Goal: Task Accomplishment & Management: Use online tool/utility

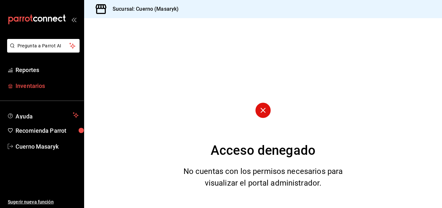
click at [39, 86] on span "Inventarios" at bounding box center [47, 85] width 63 height 9
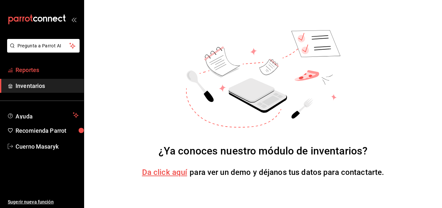
click at [40, 71] on span "Reportes" at bounding box center [47, 69] width 63 height 9
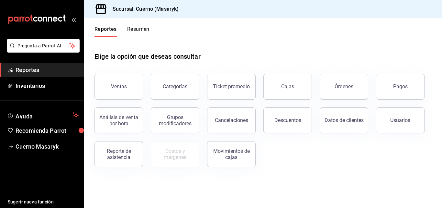
click at [205, 28] on header "Reportes Resumen" at bounding box center [263, 27] width 358 height 19
click at [122, 87] on div "Ventas" at bounding box center [119, 86] width 16 height 6
click at [122, 87] on html "Pregunta a Parrot AI Reportes Inventarios Ayuda Recomienda Parrot Cuerno Masary…" at bounding box center [221, 104] width 442 height 208
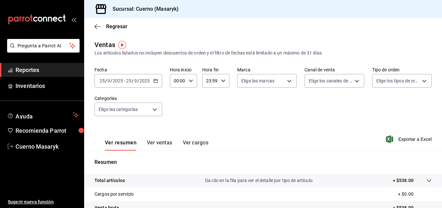
click at [122, 81] on input "2025" at bounding box center [117, 80] width 11 height 5
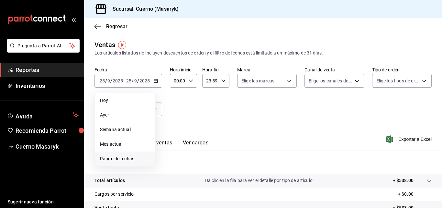
click at [120, 158] on span "Rango de fechas" at bounding box center [125, 158] width 50 height 7
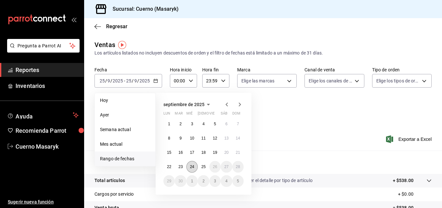
click at [192, 168] on abbr "24" at bounding box center [192, 166] width 4 height 5
click at [202, 166] on abbr "25" at bounding box center [203, 166] width 4 height 5
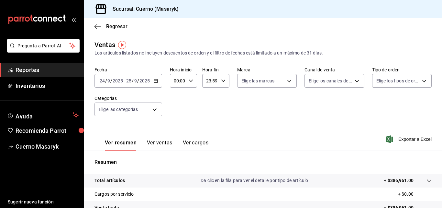
click at [189, 80] on \(Stroke\) "button" at bounding box center [191, 80] width 4 height 2
click at [177, 124] on button "02" at bounding box center [176, 128] width 11 height 13
type input "02:00"
click at [176, 129] on span "02" at bounding box center [176, 128] width 3 height 5
click at [225, 105] on div at bounding box center [221, 104] width 442 height 208
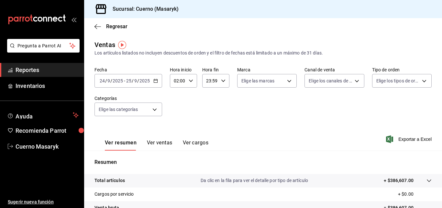
click at [214, 80] on input "23:59" at bounding box center [210, 80] width 16 height 13
click at [209, 110] on span "05" at bounding box center [208, 112] width 3 height 5
type input "05:59"
click at [246, 120] on div at bounding box center [221, 104] width 442 height 208
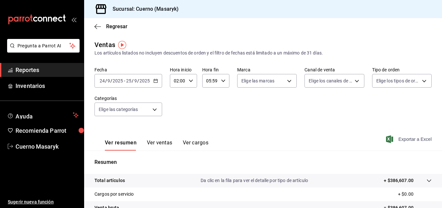
click at [408, 139] on span "Exportar a Excel" at bounding box center [410, 139] width 44 height 8
click at [97, 28] on icon "button" at bounding box center [98, 27] width 6 height 6
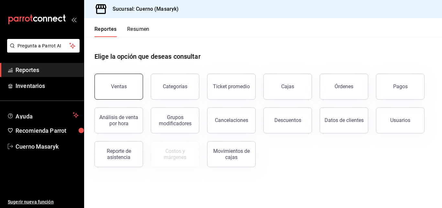
click at [128, 85] on button "Ventas" at bounding box center [119, 87] width 49 height 26
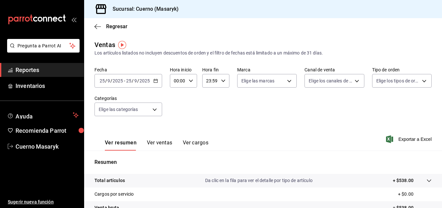
click at [125, 79] on div "[DATE] [DATE]" at bounding box center [137, 80] width 25 height 5
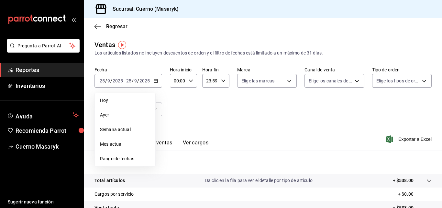
click at [131, 156] on span "Rango de fechas" at bounding box center [125, 158] width 50 height 7
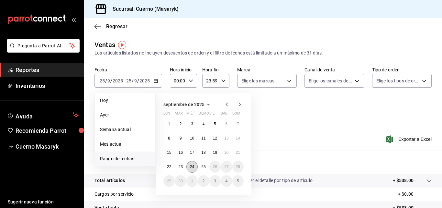
click at [194, 164] on abbr "24" at bounding box center [192, 166] width 4 height 5
click at [205, 168] on abbr "25" at bounding box center [203, 166] width 4 height 5
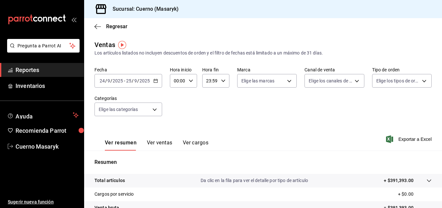
click at [187, 80] on div "00:00 Hora inicio" at bounding box center [183, 81] width 27 height 14
click at [177, 128] on span "02" at bounding box center [176, 128] width 3 height 5
type input "02:00"
click at [211, 80] on div at bounding box center [221, 104] width 442 height 208
click at [211, 82] on input "23:59" at bounding box center [210, 80] width 16 height 13
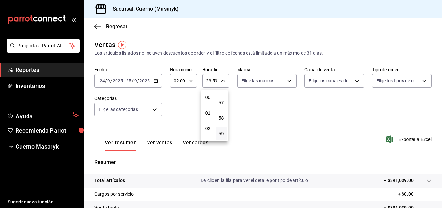
scroll to position [32, 0]
click at [208, 125] on span "04" at bounding box center [208, 126] width 3 height 5
type input "04:59"
click at [325, 125] on div at bounding box center [221, 104] width 442 height 208
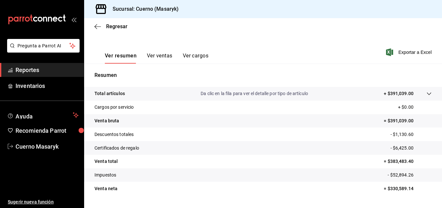
scroll to position [97, 0]
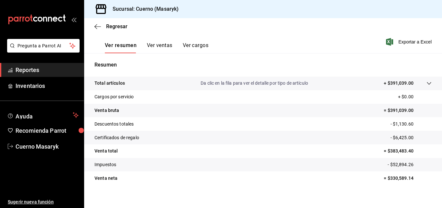
click at [280, 82] on p "Da clic en la fila para ver el detalle por tipo de artículo" at bounding box center [255, 83] width 108 height 7
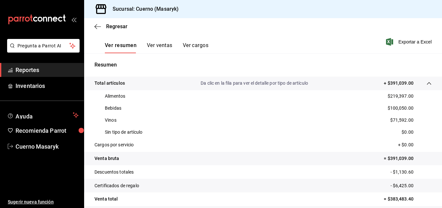
scroll to position [130, 0]
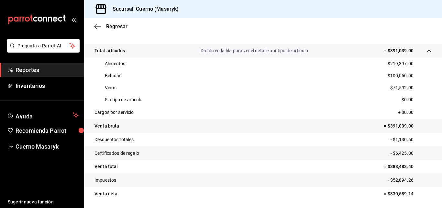
click at [224, 52] on p "Da clic en la fila para ver el detalle por tipo de artículo" at bounding box center [255, 50] width 108 height 7
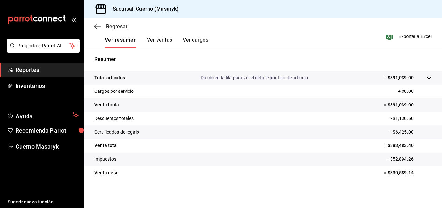
click at [96, 26] on icon "button" at bounding box center [98, 26] width 6 height 0
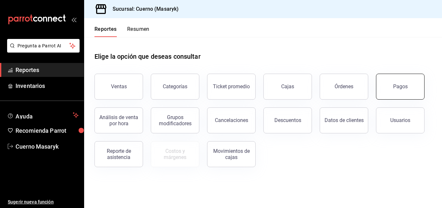
click at [399, 88] on div "Pagos" at bounding box center [401, 86] width 15 height 6
click at [399, 88] on html "Pregunta a Parrot AI Reportes Inventarios Ayuda Recomienda Parrot Cuerno Masary…" at bounding box center [221, 104] width 442 height 208
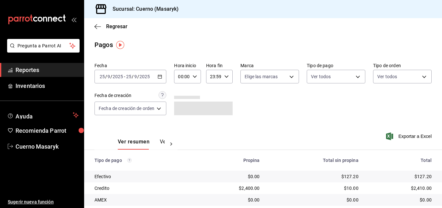
click at [146, 77] on input "2025" at bounding box center [144, 76] width 11 height 5
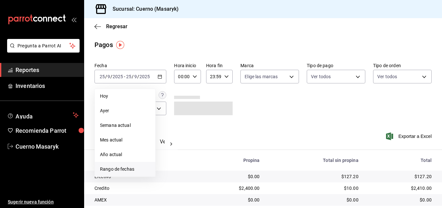
click at [128, 168] on span "Rango de fechas" at bounding box center [125, 169] width 50 height 7
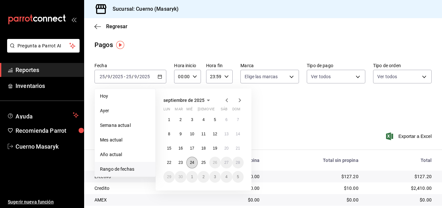
click at [190, 159] on button "24" at bounding box center [192, 162] width 11 height 12
click at [203, 162] on abbr "25" at bounding box center [203, 162] width 4 height 5
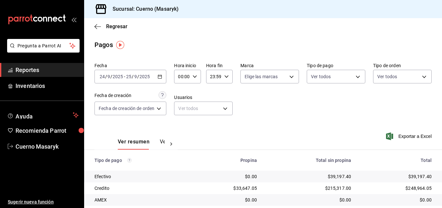
click at [185, 74] on input "00:00" at bounding box center [182, 76] width 16 height 13
click at [182, 123] on span "02" at bounding box center [181, 123] width 3 height 5
type input "02:00"
click at [252, 94] on div at bounding box center [221, 104] width 442 height 208
click at [213, 77] on input "23:59" at bounding box center [214, 76] width 16 height 13
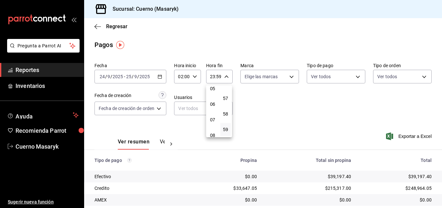
scroll to position [62, 0]
click at [214, 91] on span "04" at bounding box center [213, 92] width 3 height 5
type input "04:59"
click at [264, 120] on div at bounding box center [221, 104] width 442 height 208
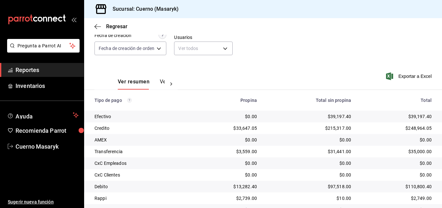
scroll to position [65, 0]
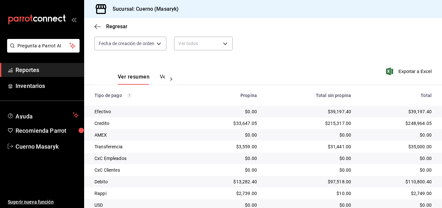
click at [98, 23] on div "Regresar" at bounding box center [263, 26] width 358 height 17
click at [96, 24] on icon "button" at bounding box center [98, 27] width 6 height 6
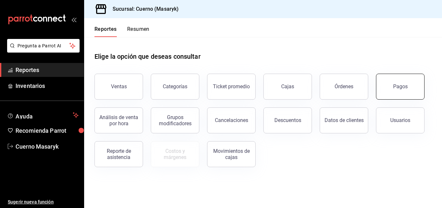
click at [406, 90] on button "Pagos" at bounding box center [400, 87] width 49 height 26
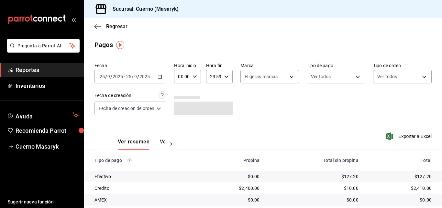
click at [138, 75] on span "/" at bounding box center [138, 76] width 2 height 5
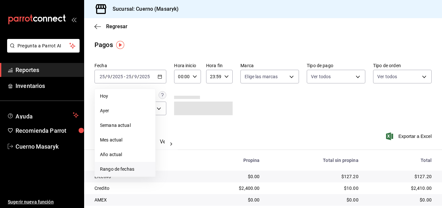
click at [120, 168] on span "Rango de fechas" at bounding box center [125, 169] width 50 height 7
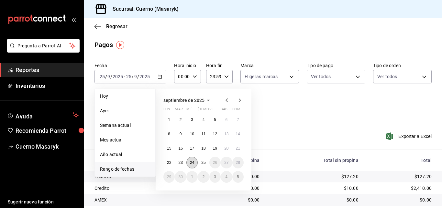
click at [191, 163] on abbr "24" at bounding box center [192, 162] width 4 height 5
click at [202, 162] on abbr "25" at bounding box center [203, 162] width 4 height 5
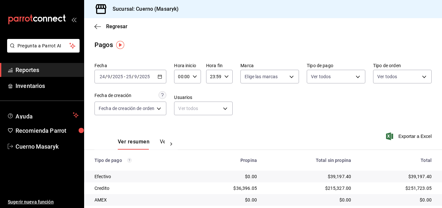
click at [192, 75] on div "00:00 Hora inicio" at bounding box center [187, 77] width 27 height 14
click at [185, 125] on button "02" at bounding box center [182, 124] width 10 height 13
type input "02:00"
click at [240, 90] on div at bounding box center [221, 104] width 442 height 208
click at [217, 73] on input "23:59" at bounding box center [214, 76] width 16 height 13
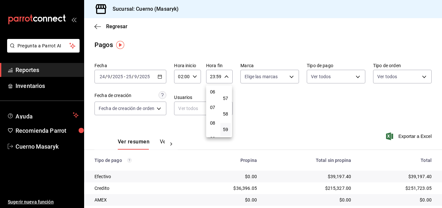
scroll to position [62, 0]
click at [214, 93] on span "04" at bounding box center [213, 92] width 3 height 5
type input "04:59"
click at [266, 112] on div at bounding box center [221, 104] width 442 height 208
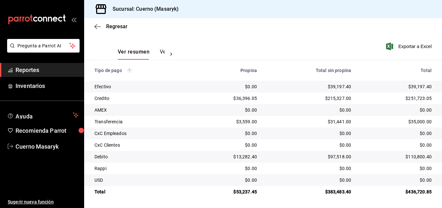
scroll to position [58, 0]
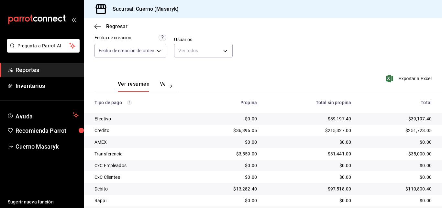
click at [94, 27] on div "Regresar" at bounding box center [263, 26] width 358 height 17
click at [96, 26] on icon "button" at bounding box center [98, 27] width 6 height 6
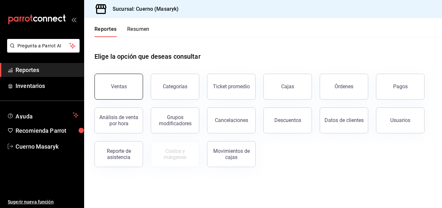
click at [127, 87] on button "Ventas" at bounding box center [119, 87] width 49 height 26
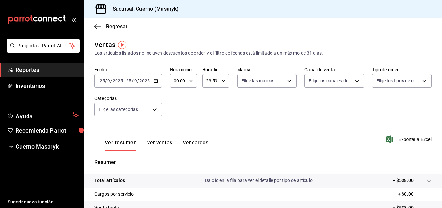
click at [129, 78] on input "25" at bounding box center [129, 80] width 6 height 5
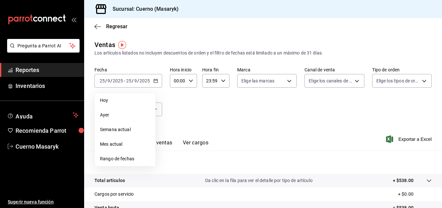
click at [118, 157] on span "Rango de fechas" at bounding box center [125, 158] width 50 height 7
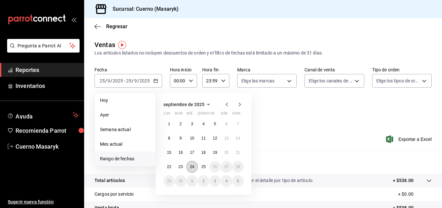
click at [194, 165] on abbr "24" at bounding box center [192, 166] width 4 height 5
click at [201, 164] on button "25" at bounding box center [203, 167] width 11 height 12
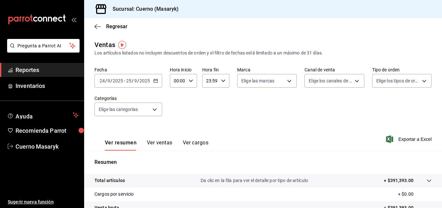
click at [179, 79] on input "00:00" at bounding box center [178, 80] width 16 height 13
click at [173, 127] on button "02" at bounding box center [176, 128] width 11 height 13
type input "02:00"
click at [213, 81] on div at bounding box center [221, 104] width 442 height 208
click at [213, 81] on input "23:59" at bounding box center [210, 80] width 16 height 13
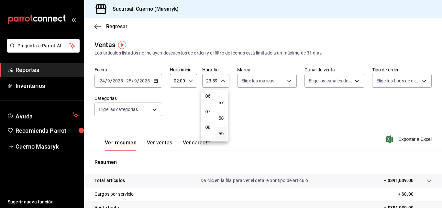
scroll to position [62, 0]
click at [209, 97] on span "04" at bounding box center [208, 97] width 3 height 5
type input "04:59"
click at [247, 109] on div at bounding box center [221, 104] width 442 height 208
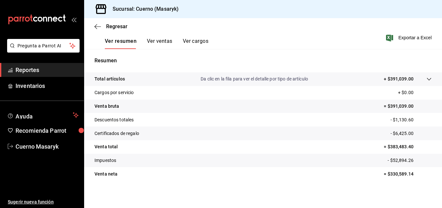
scroll to position [103, 0]
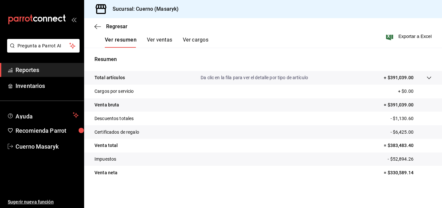
click at [270, 76] on p "Da clic en la fila para ver el detalle por tipo de artículo" at bounding box center [255, 77] width 108 height 7
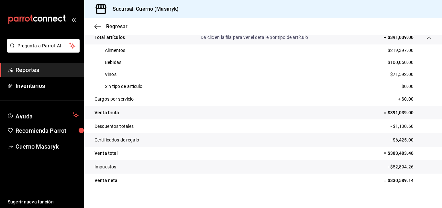
scroll to position [151, 0]
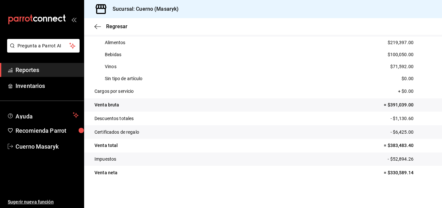
click at [95, 20] on div "Regresar" at bounding box center [263, 26] width 358 height 17
click at [93, 24] on div "Regresar" at bounding box center [263, 26] width 358 height 17
click at [94, 26] on div "Regresar" at bounding box center [263, 26] width 358 height 17
click at [96, 27] on icon "button" at bounding box center [98, 27] width 6 height 6
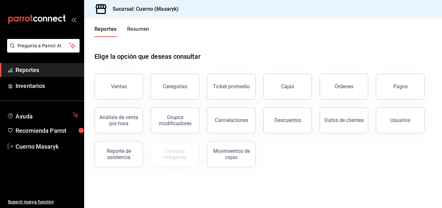
click at [96, 27] on button "Reportes" at bounding box center [106, 31] width 22 height 11
click at [297, 123] on button "Descuentos" at bounding box center [288, 120] width 49 height 26
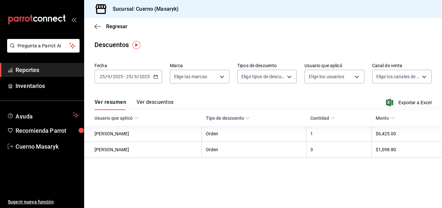
click at [141, 76] on input "2025" at bounding box center [144, 76] width 11 height 5
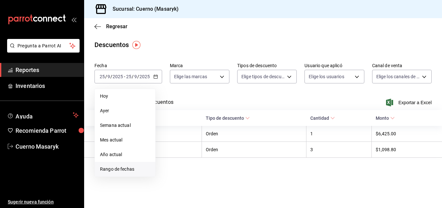
click at [113, 167] on span "Rango de fechas" at bounding box center [125, 169] width 50 height 7
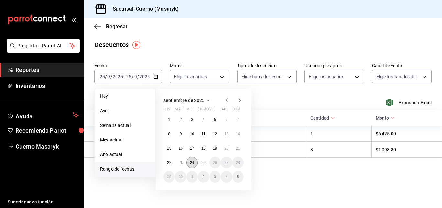
click at [193, 160] on abbr "24" at bounding box center [192, 162] width 4 height 5
click at [199, 160] on button "25" at bounding box center [203, 162] width 11 height 12
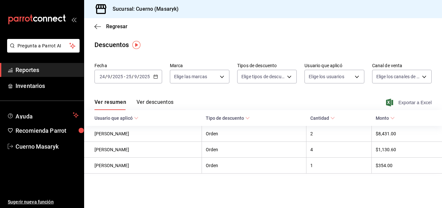
click at [418, 101] on span "Exportar a Excel" at bounding box center [410, 102] width 44 height 8
click at [101, 24] on icon "button" at bounding box center [98, 27] width 6 height 6
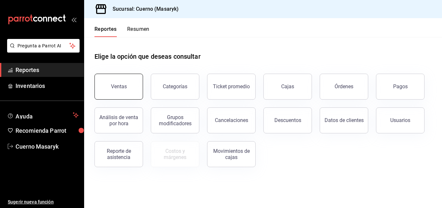
click at [119, 87] on div "Ventas" at bounding box center [119, 86] width 16 height 6
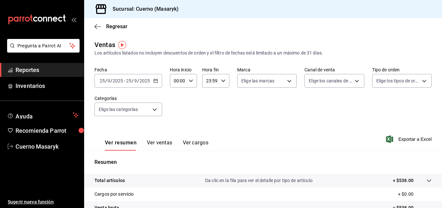
click at [117, 80] on input "2025" at bounding box center [117, 80] width 11 height 5
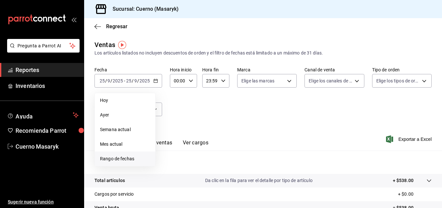
click at [125, 160] on span "Rango de fechas" at bounding box center [125, 158] width 50 height 7
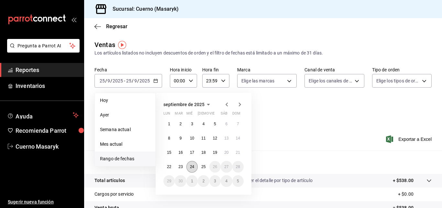
click at [190, 164] on button "24" at bounding box center [192, 167] width 11 height 12
click at [202, 168] on abbr "25" at bounding box center [203, 166] width 4 height 5
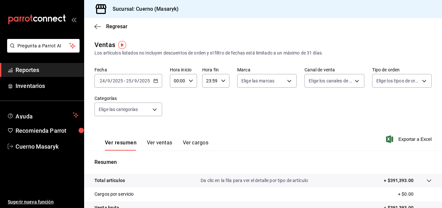
click at [180, 80] on input "00:00" at bounding box center [178, 80] width 16 height 13
click at [175, 128] on span "02" at bounding box center [176, 128] width 3 height 5
type input "02:00"
click at [206, 118] on div at bounding box center [221, 104] width 442 height 208
click at [210, 83] on input "23:59" at bounding box center [210, 80] width 16 height 13
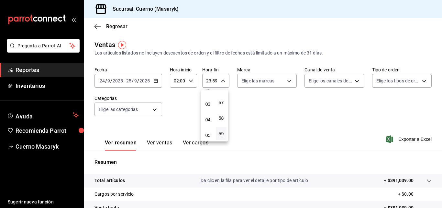
scroll to position [30, 0]
click at [210, 127] on span "04" at bounding box center [208, 129] width 3 height 5
type input "04:59"
click at [335, 138] on div at bounding box center [221, 104] width 442 height 208
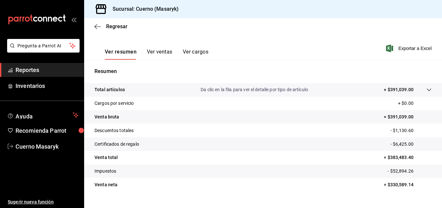
scroll to position [97, 0]
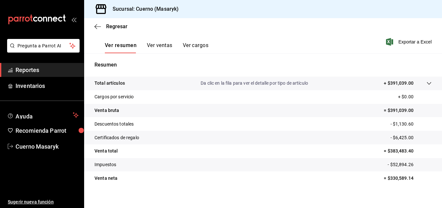
click at [275, 85] on p "Da clic en la fila para ver el detalle por tipo de artículo" at bounding box center [255, 83] width 108 height 7
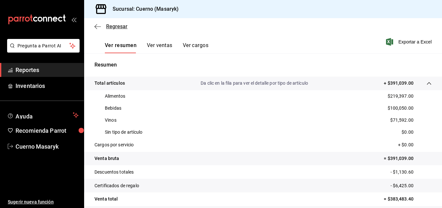
click at [97, 26] on icon "button" at bounding box center [98, 27] width 6 height 6
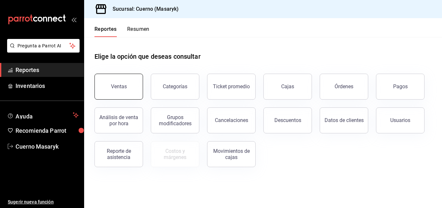
click at [119, 88] on div "Ventas" at bounding box center [119, 86] width 16 height 6
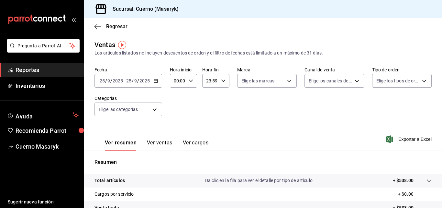
click at [135, 82] on input "9" at bounding box center [135, 80] width 3 height 5
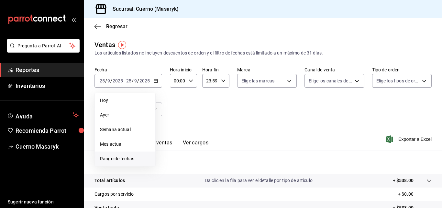
click at [130, 157] on span "Rango de fechas" at bounding box center [125, 158] width 50 height 7
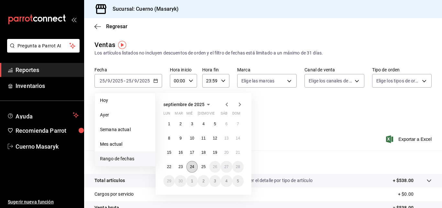
click at [193, 161] on button "24" at bounding box center [192, 167] width 11 height 12
click at [200, 163] on button "25" at bounding box center [203, 167] width 11 height 12
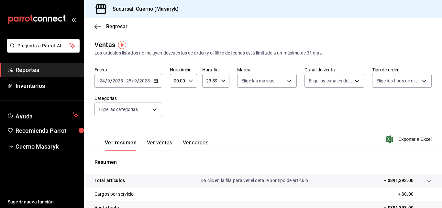
click at [178, 80] on input "00:00" at bounding box center [178, 80] width 16 height 13
click at [179, 128] on button "02" at bounding box center [176, 128] width 11 height 13
type input "02:00"
click at [210, 81] on div at bounding box center [221, 104] width 442 height 208
click at [209, 80] on input "23:59" at bounding box center [210, 80] width 16 height 13
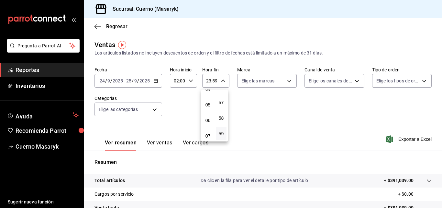
scroll to position [62, 0]
click at [209, 97] on span "04" at bounding box center [208, 97] width 3 height 5
type input "04:59"
click at [241, 103] on div at bounding box center [221, 104] width 442 height 208
click at [395, 138] on span "Exportar a Excel" at bounding box center [410, 139] width 44 height 8
